Goal: Find specific page/section: Find specific page/section

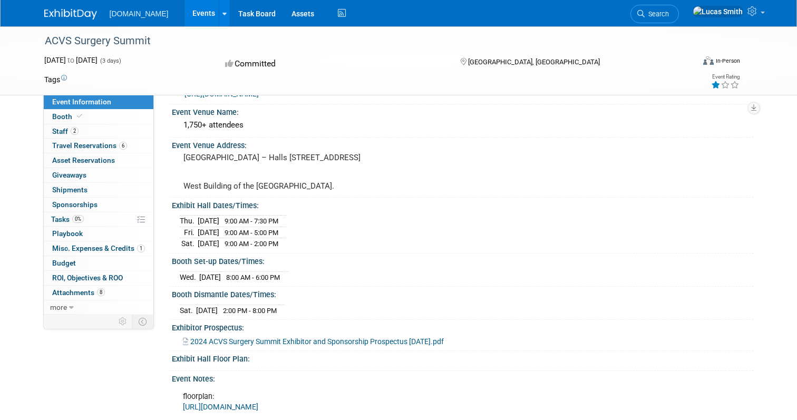
scroll to position [64, 0]
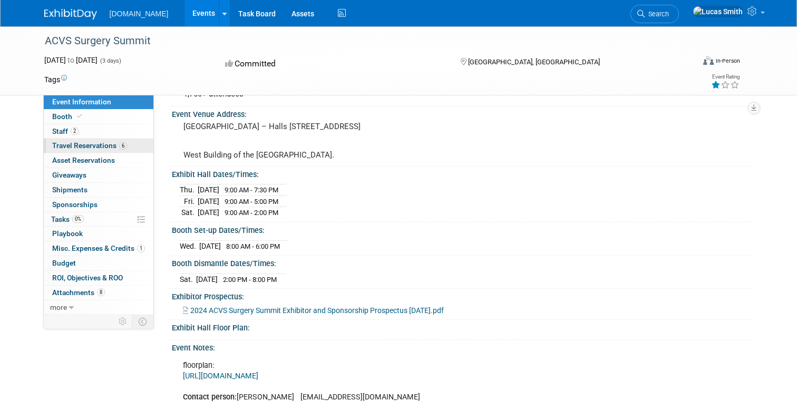
click at [110, 145] on span "Travel Reservations 6" at bounding box center [89, 145] width 75 height 8
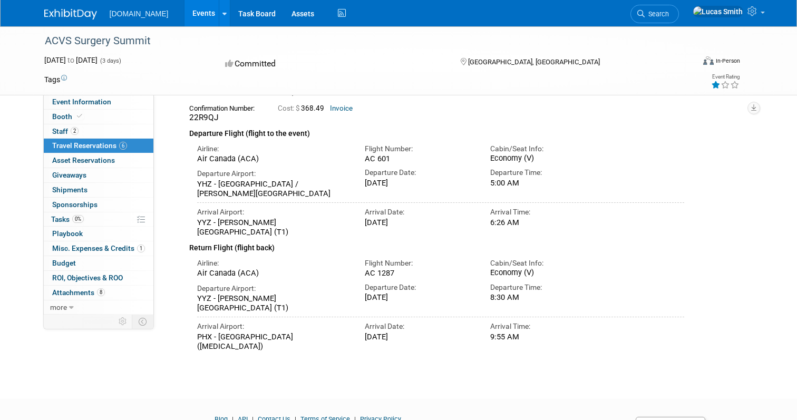
scroll to position [0, 0]
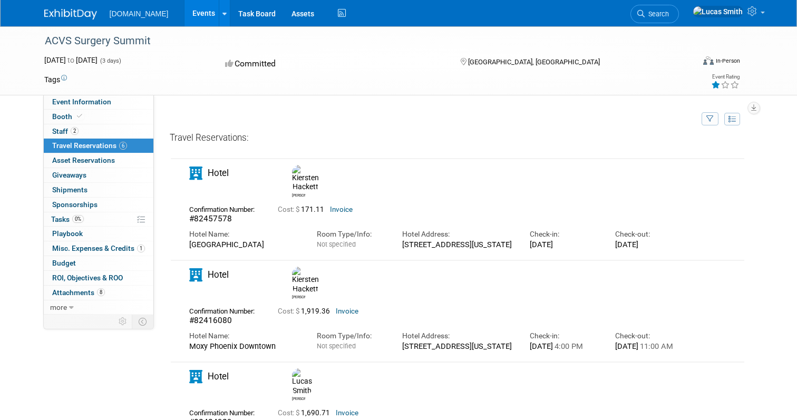
click at [195, 13] on link "Events" at bounding box center [203, 13] width 38 height 26
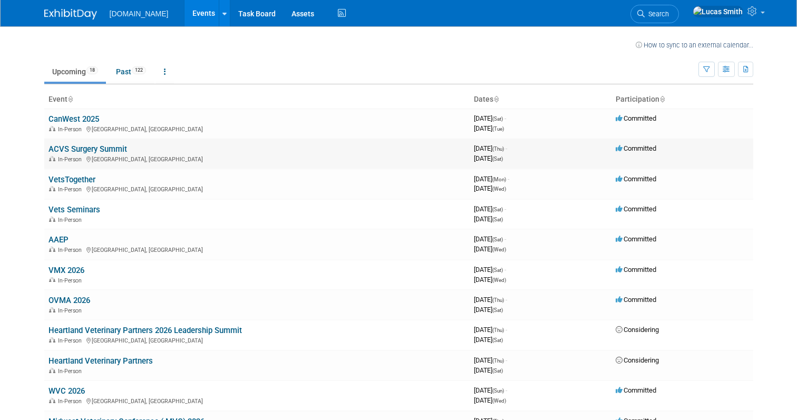
click at [91, 146] on link "ACVS Surgery Summit" at bounding box center [87, 148] width 79 height 9
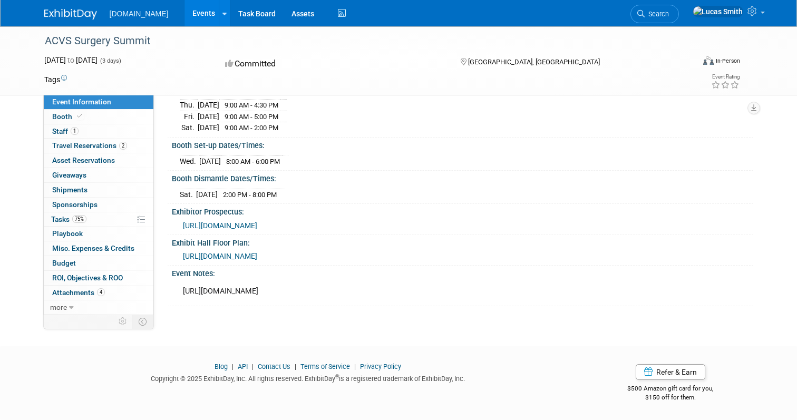
scroll to position [148, 0]
click at [91, 144] on span "Travel Reservations 2" at bounding box center [89, 145] width 75 height 8
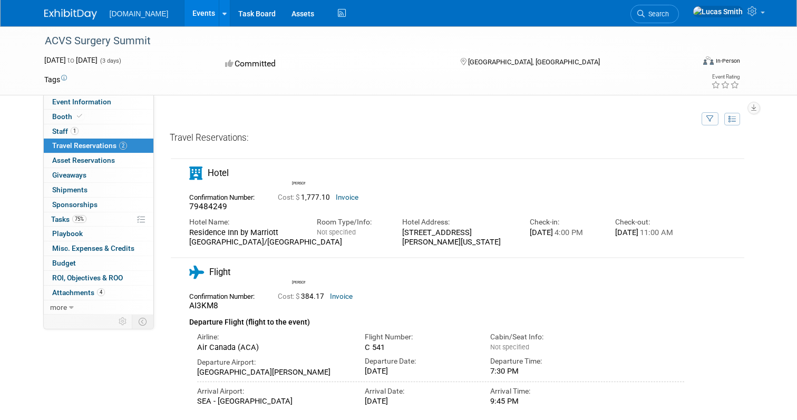
scroll to position [143, 0]
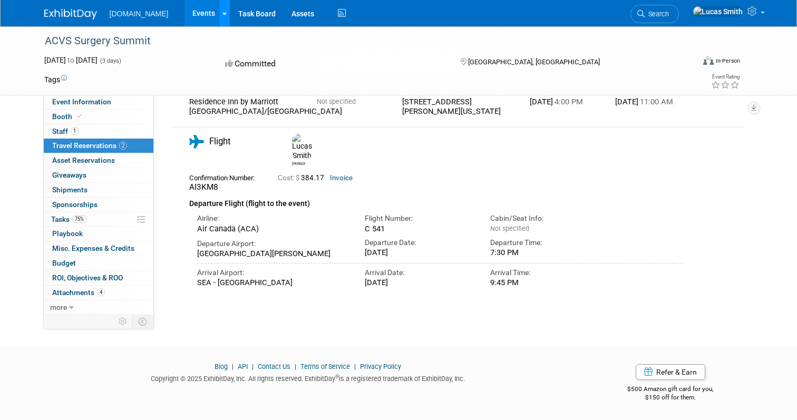
click at [219, 16] on link at bounding box center [224, 13] width 11 height 26
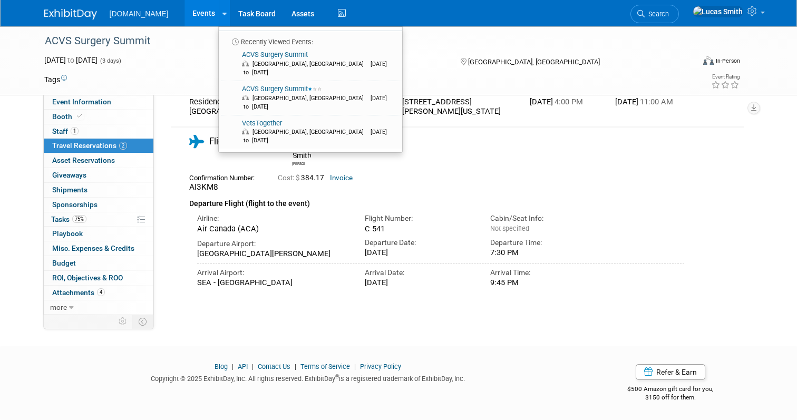
click at [193, 11] on link "Events" at bounding box center [203, 13] width 38 height 26
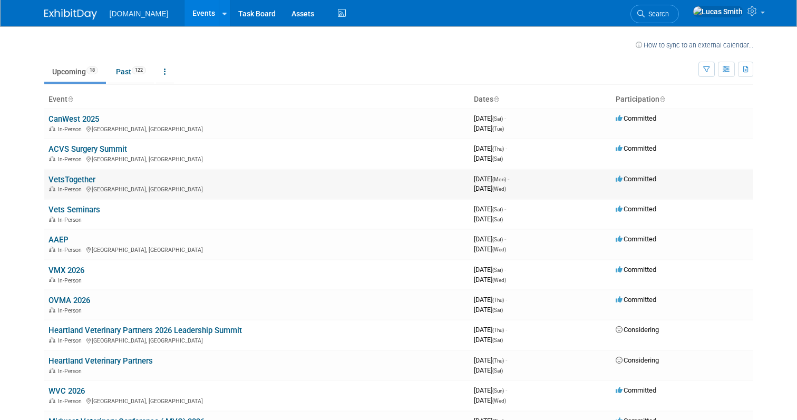
click at [68, 179] on link "VetsTogether" at bounding box center [71, 179] width 47 height 9
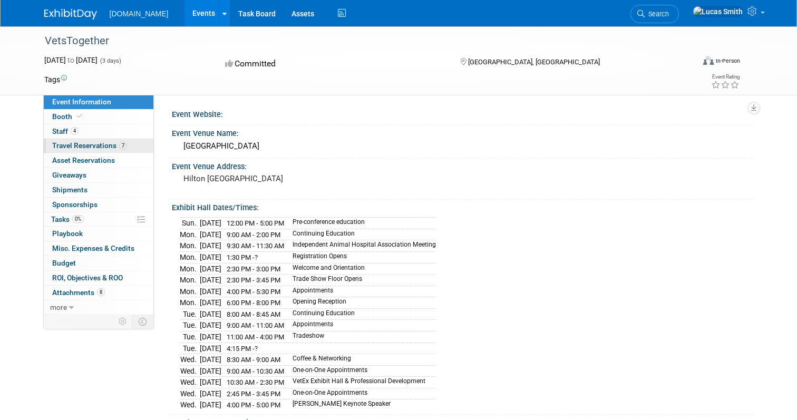
click at [113, 150] on span "Travel Reservations 7" at bounding box center [89, 145] width 75 height 8
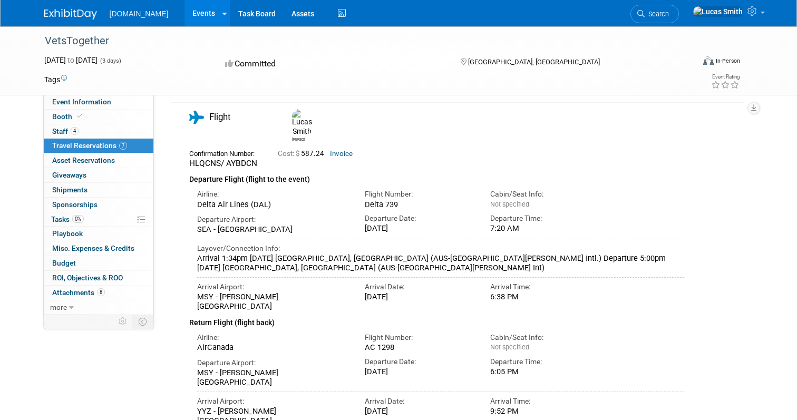
scroll to position [475, 0]
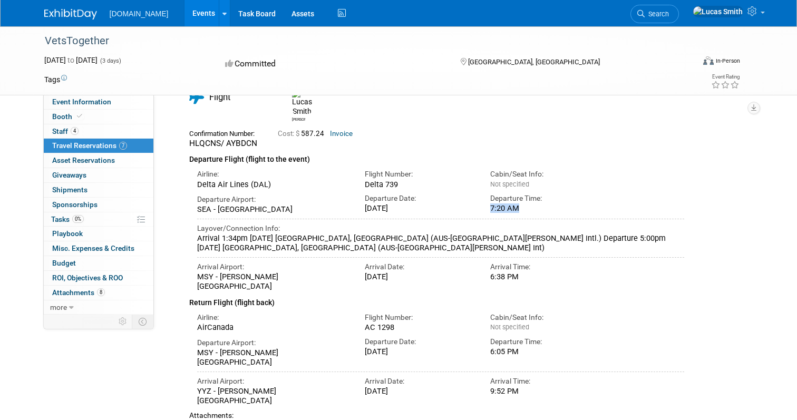
drag, startPoint x: 487, startPoint y: 172, endPoint x: 563, endPoint y: 171, distance: 75.9
click at [563, 189] on div "Departure Time: 7:20 AM" at bounding box center [545, 201] width 126 height 24
click at [563, 203] on div "7:20 AM" at bounding box center [545, 207] width 110 height 9
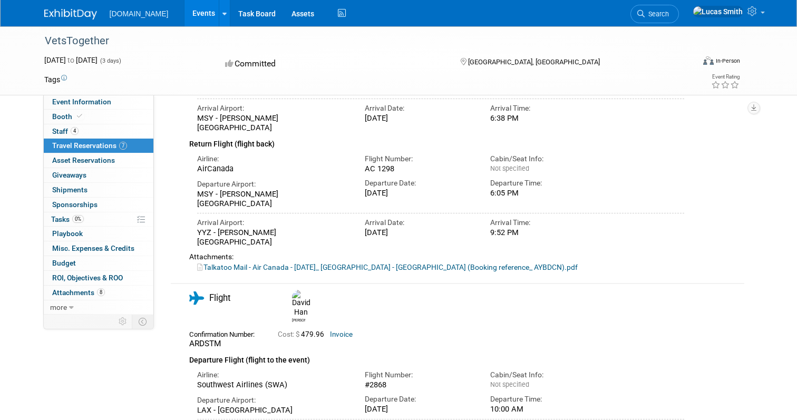
scroll to position [612, 0]
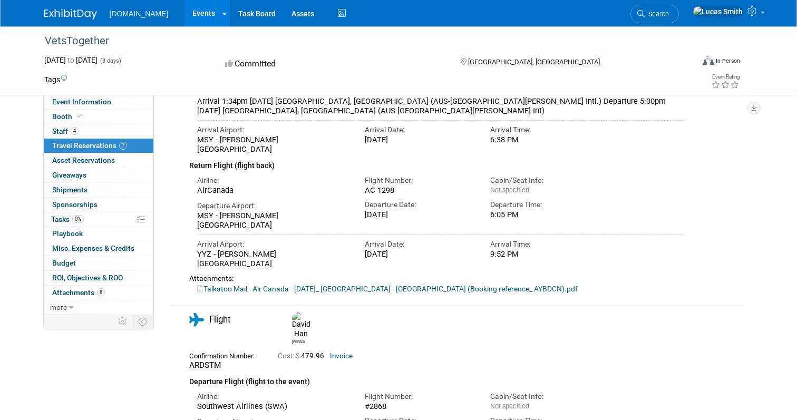
click at [190, 17] on link "Events" at bounding box center [203, 13] width 38 height 26
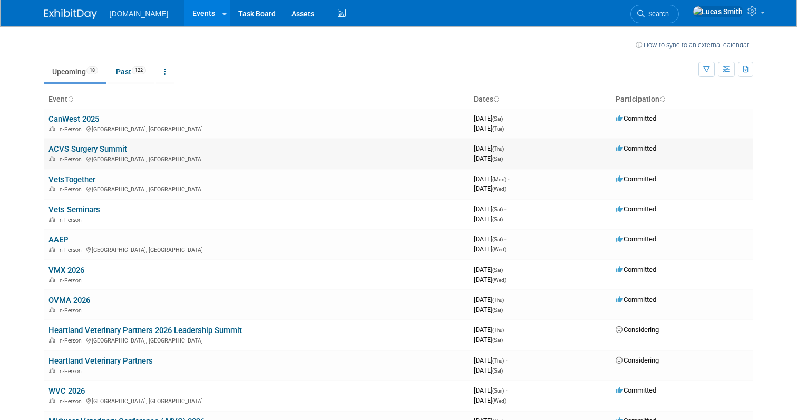
click at [103, 148] on link "ACVS Surgery Summit" at bounding box center [87, 148] width 79 height 9
